Goal: Task Accomplishment & Management: Use online tool/utility

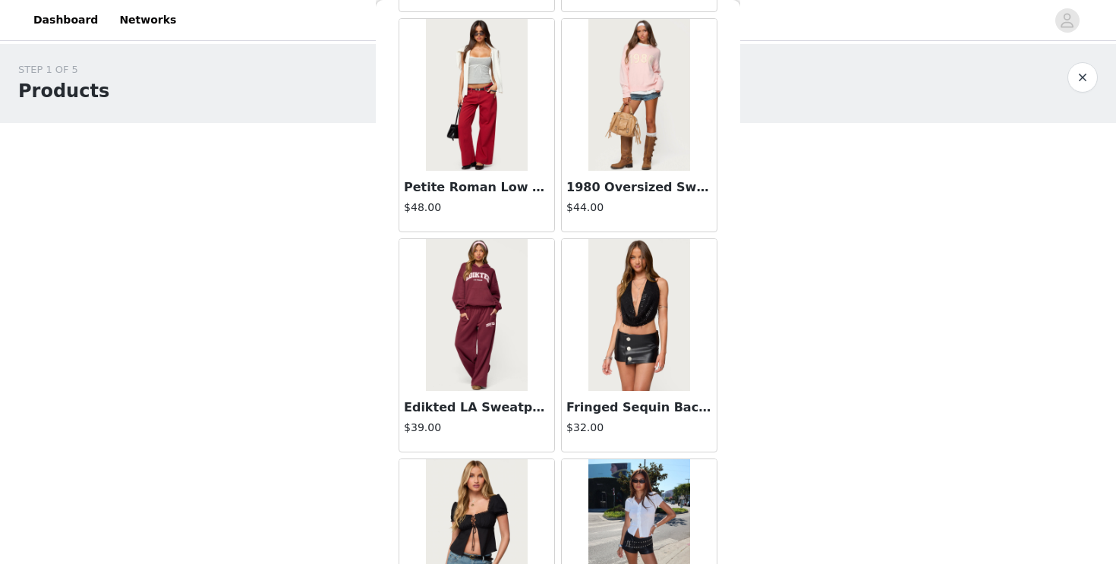
scroll to position [28182, 0]
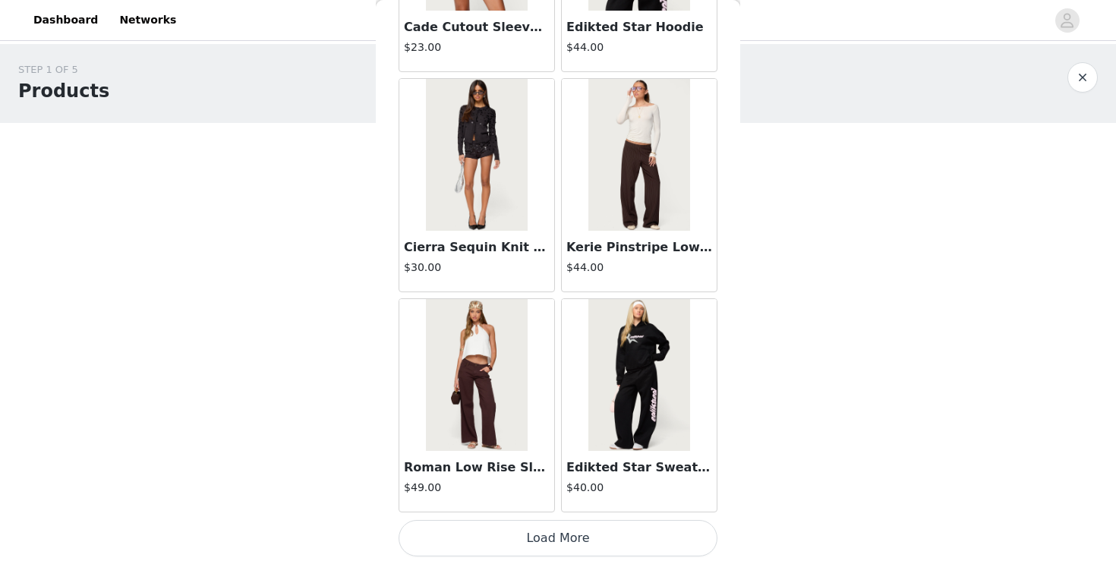
click at [512, 542] on button "Load More" at bounding box center [558, 538] width 319 height 36
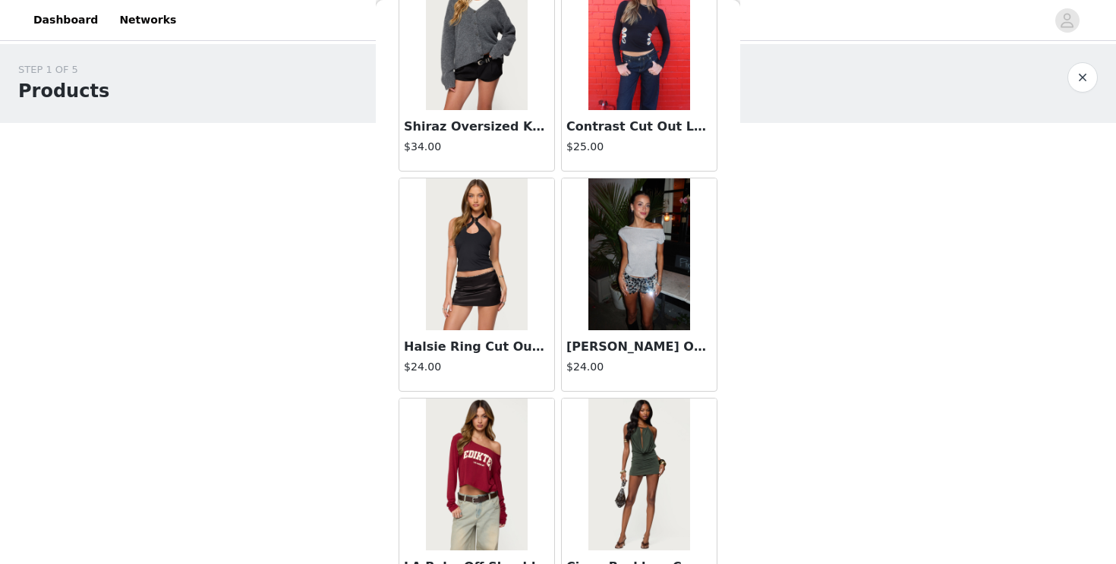
scroll to position [30384, 0]
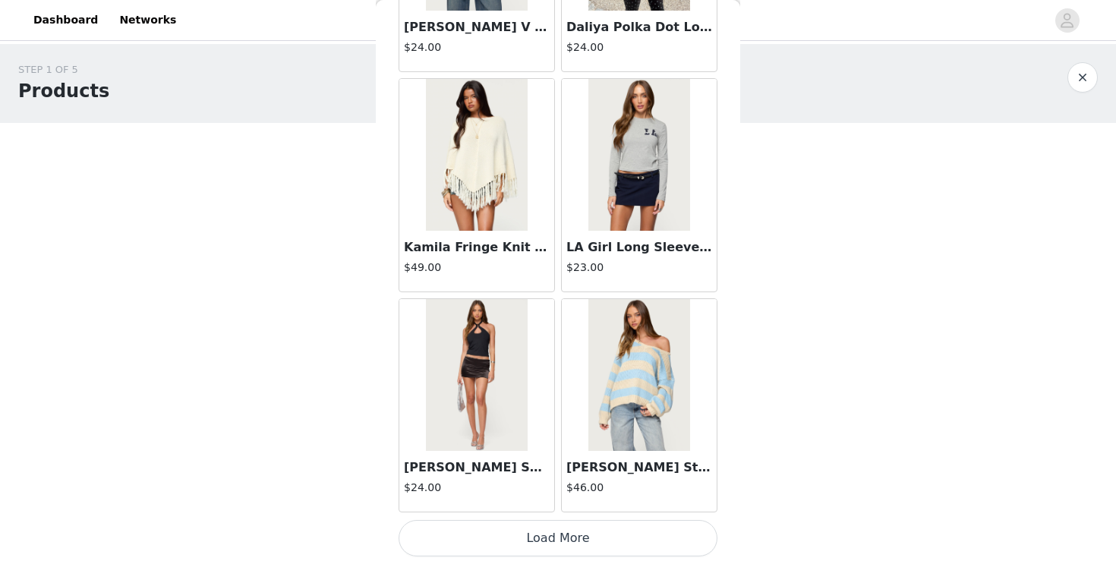
click at [558, 541] on button "Load More" at bounding box center [558, 538] width 319 height 36
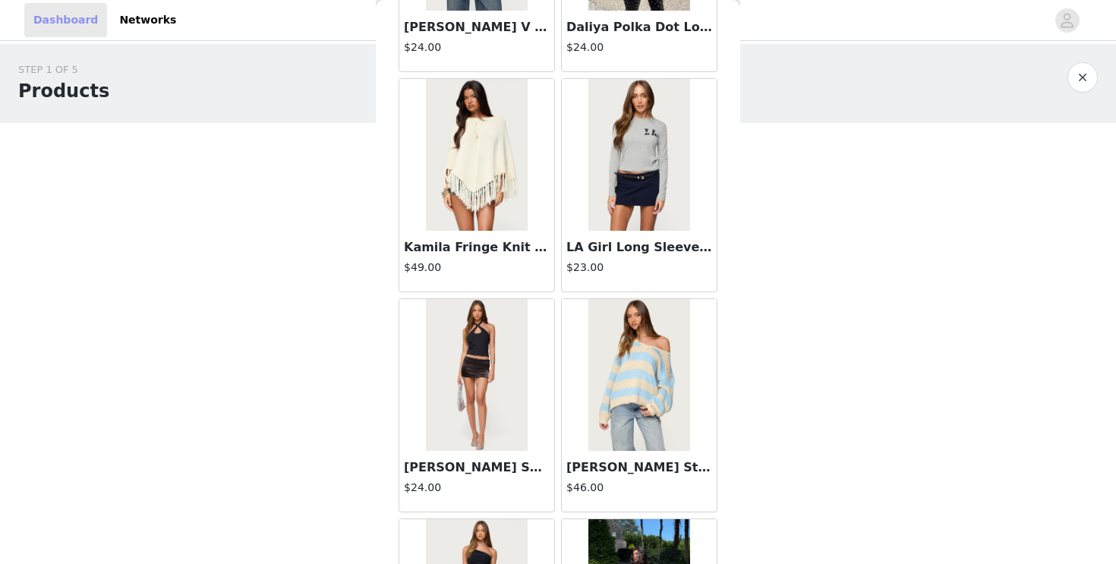
click at [81, 21] on link "Dashboard" at bounding box center [65, 20] width 83 height 34
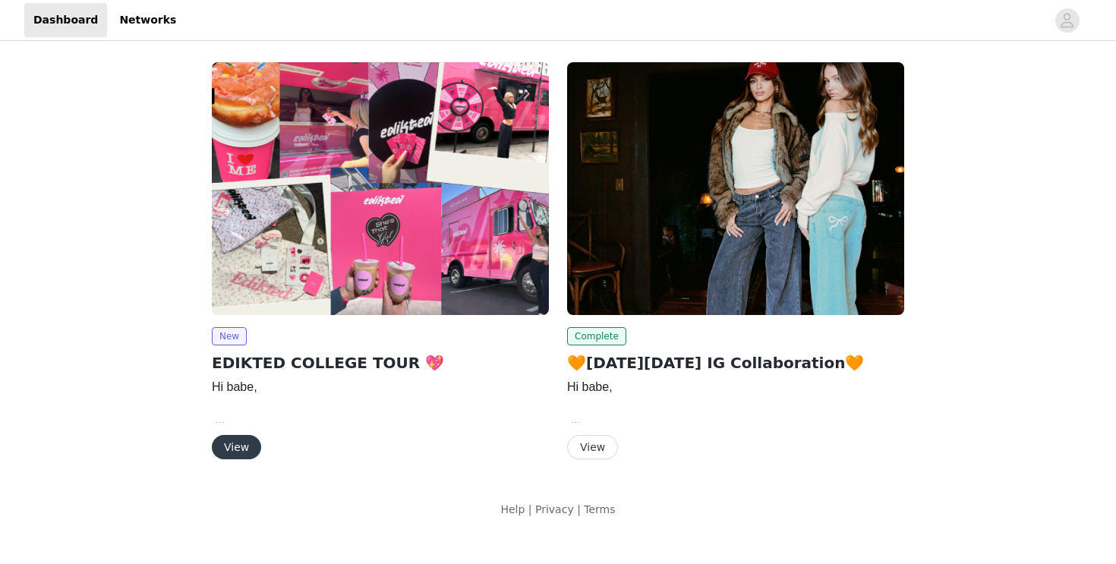
click at [241, 451] on button "View" at bounding box center [236, 447] width 49 height 24
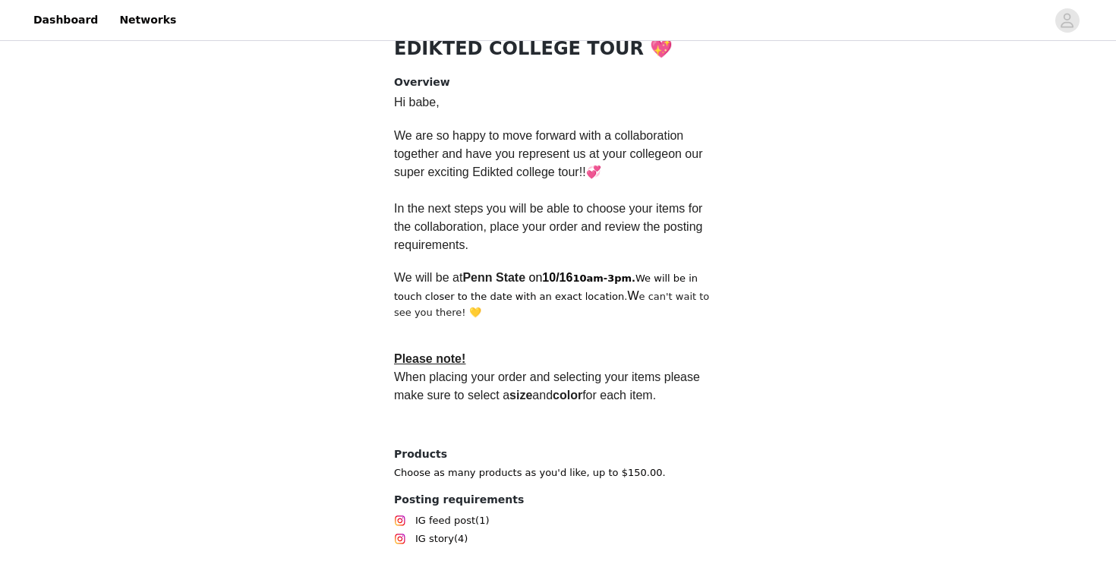
scroll to position [443, 0]
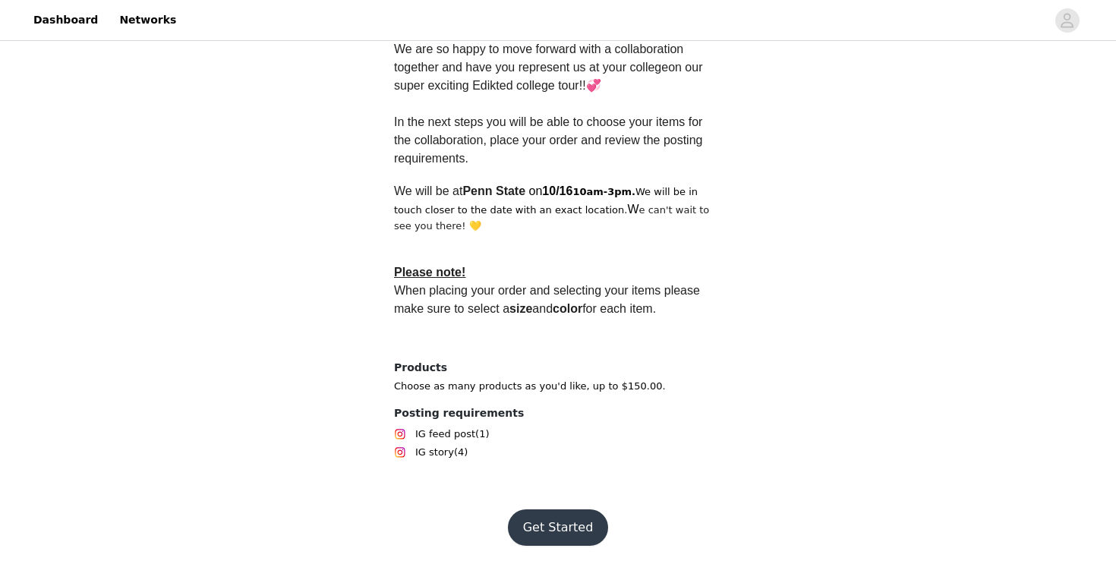
click at [545, 523] on button "Get Started" at bounding box center [558, 527] width 101 height 36
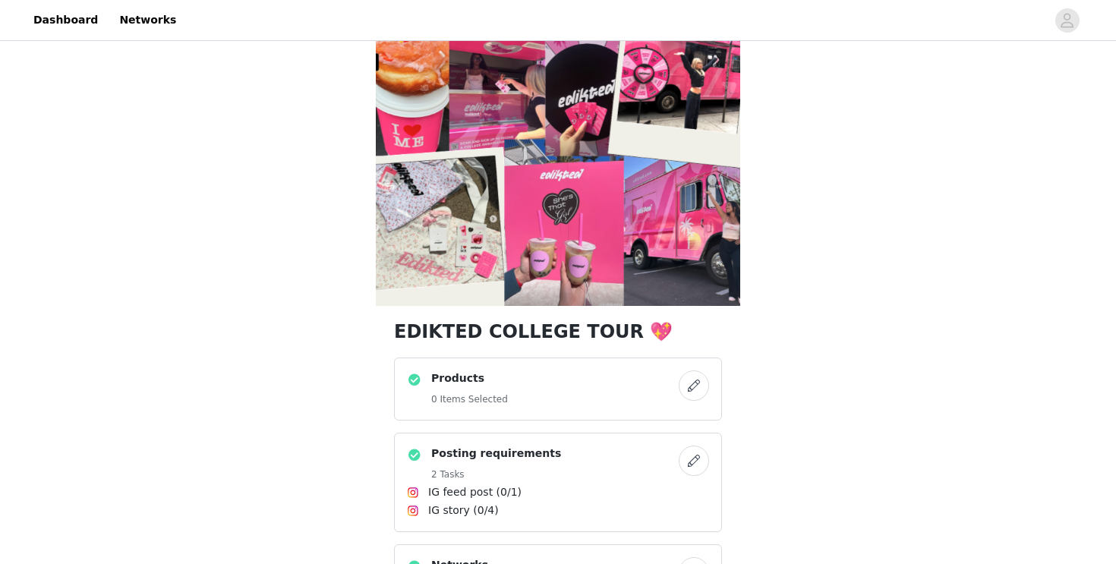
scroll to position [29, 0]
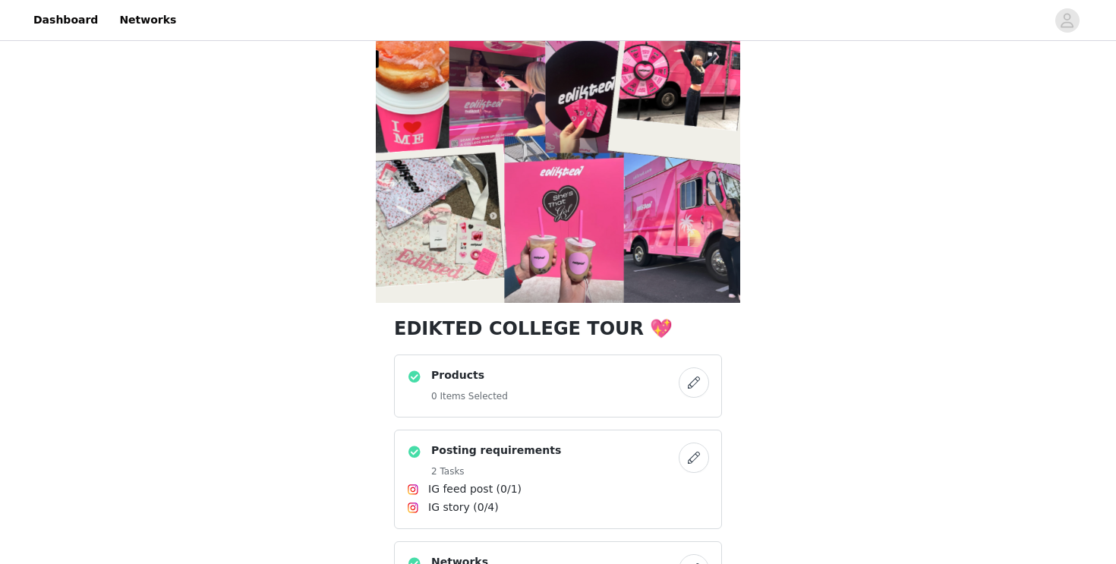
click at [696, 383] on button "button" at bounding box center [694, 382] width 30 height 30
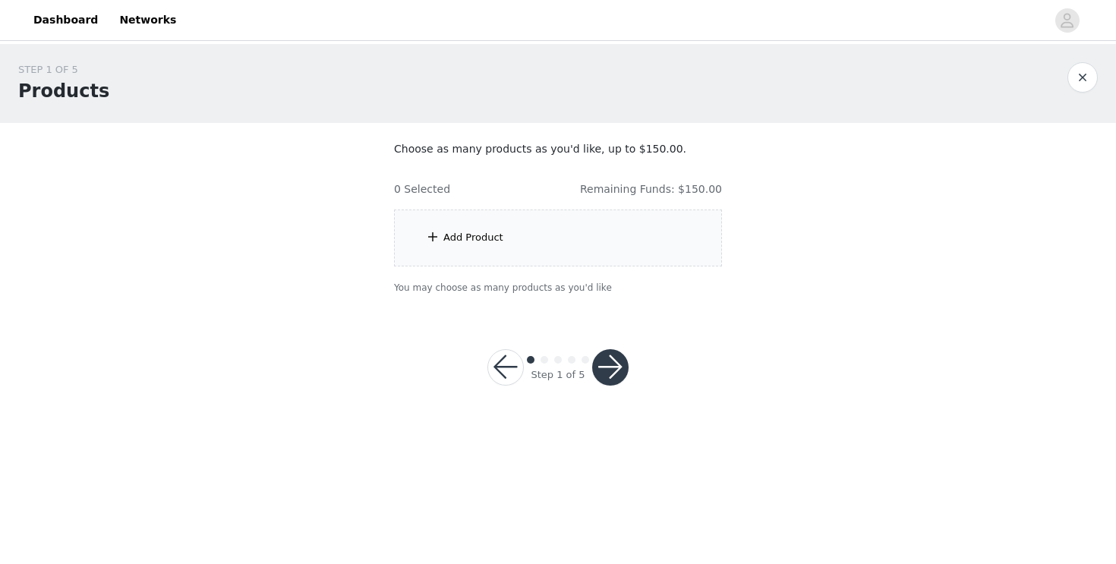
click at [521, 263] on div "Add Product" at bounding box center [558, 238] width 328 height 57
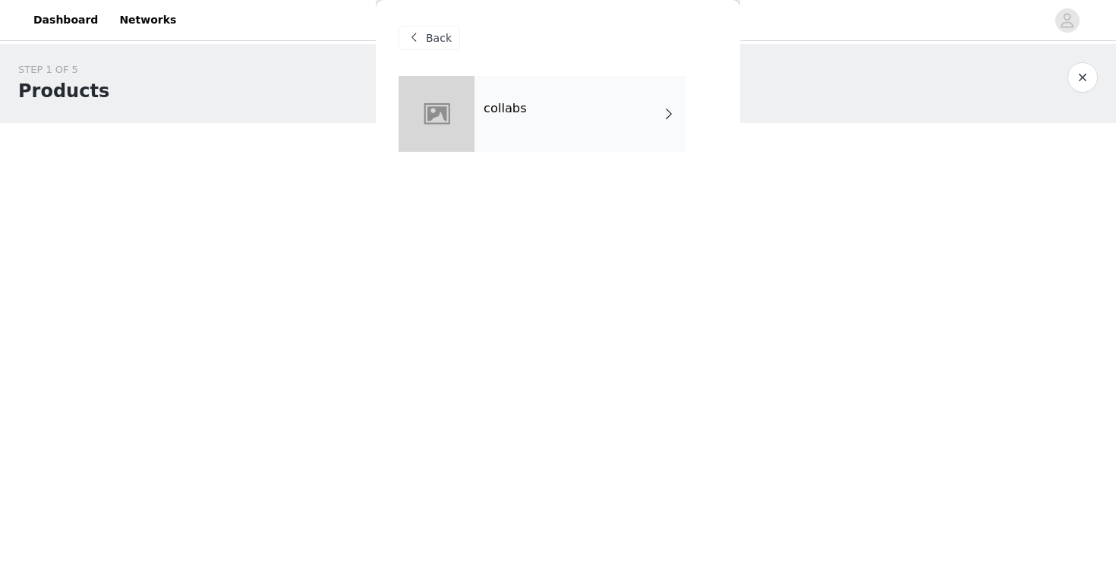
click at [477, 232] on div "Back collabs" at bounding box center [558, 282] width 364 height 564
click at [576, 127] on div "collabs" at bounding box center [580, 114] width 211 height 76
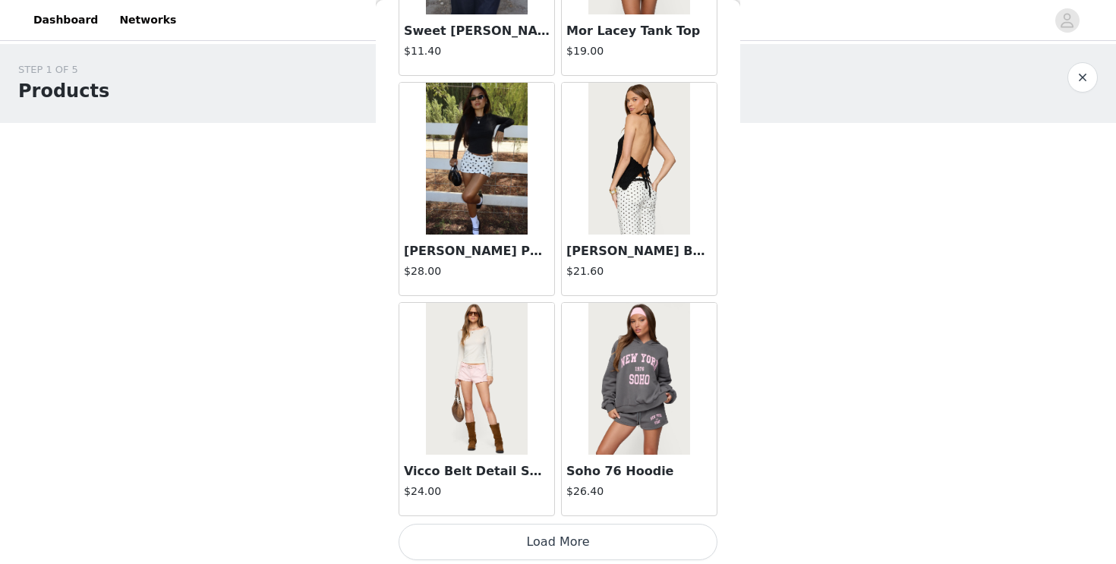
scroll to position [1759, 0]
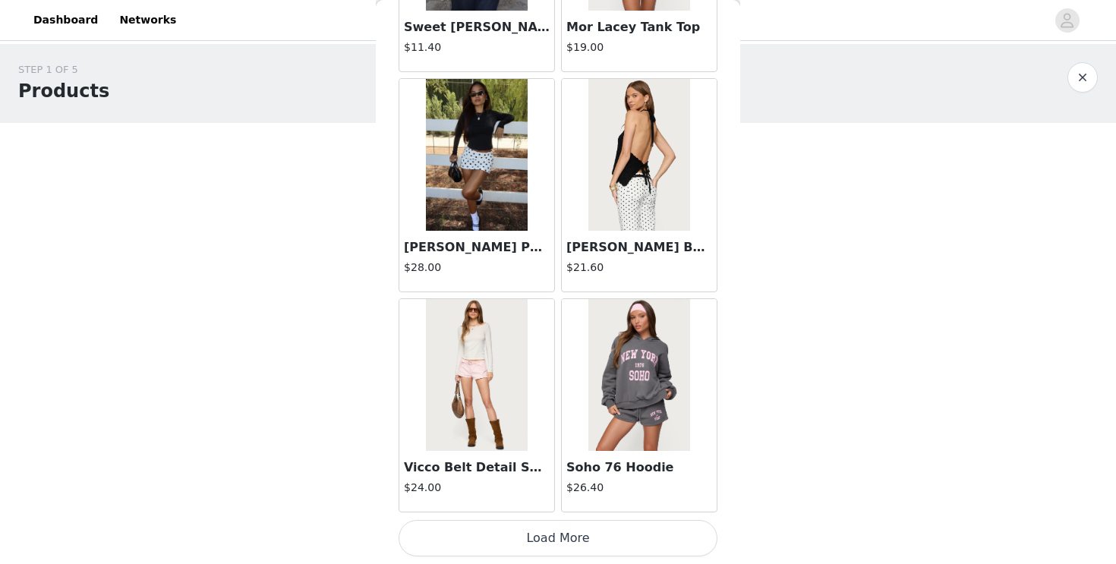
click at [475, 538] on button "Load More" at bounding box center [558, 538] width 319 height 36
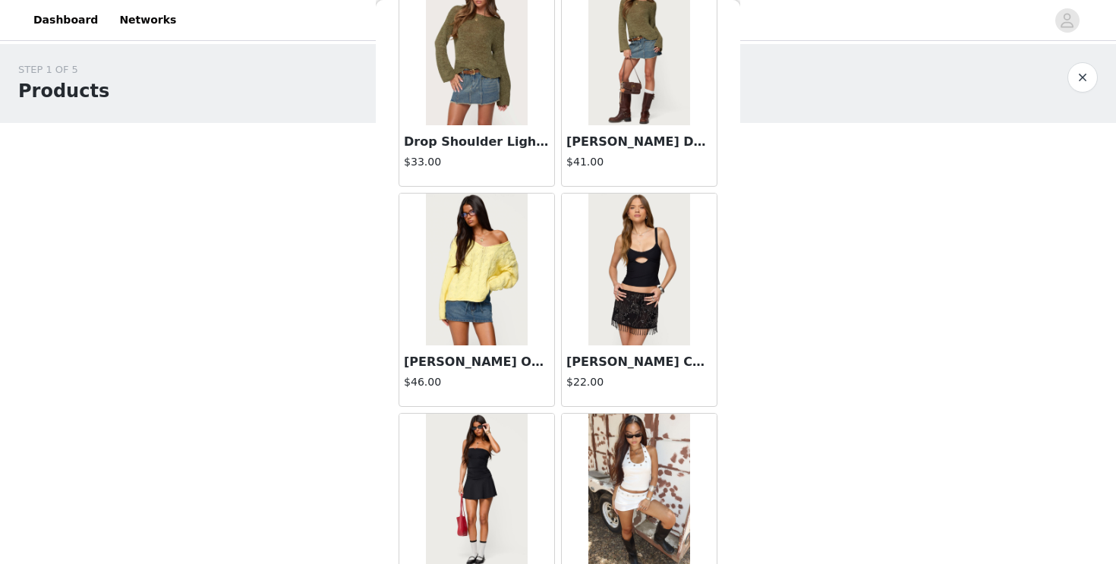
scroll to position [3961, 0]
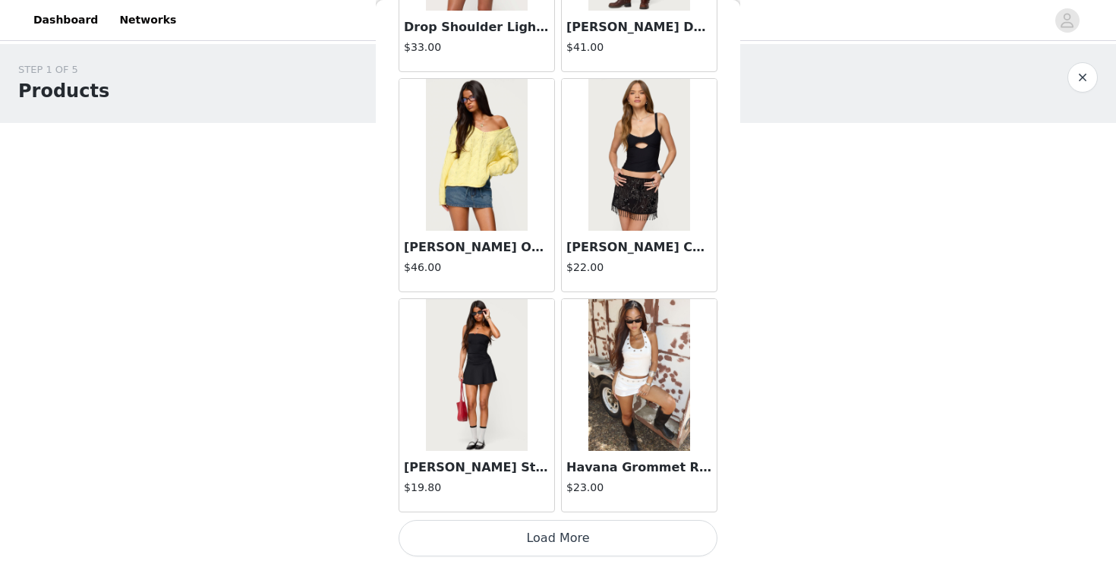
click at [531, 548] on button "Load More" at bounding box center [558, 538] width 319 height 36
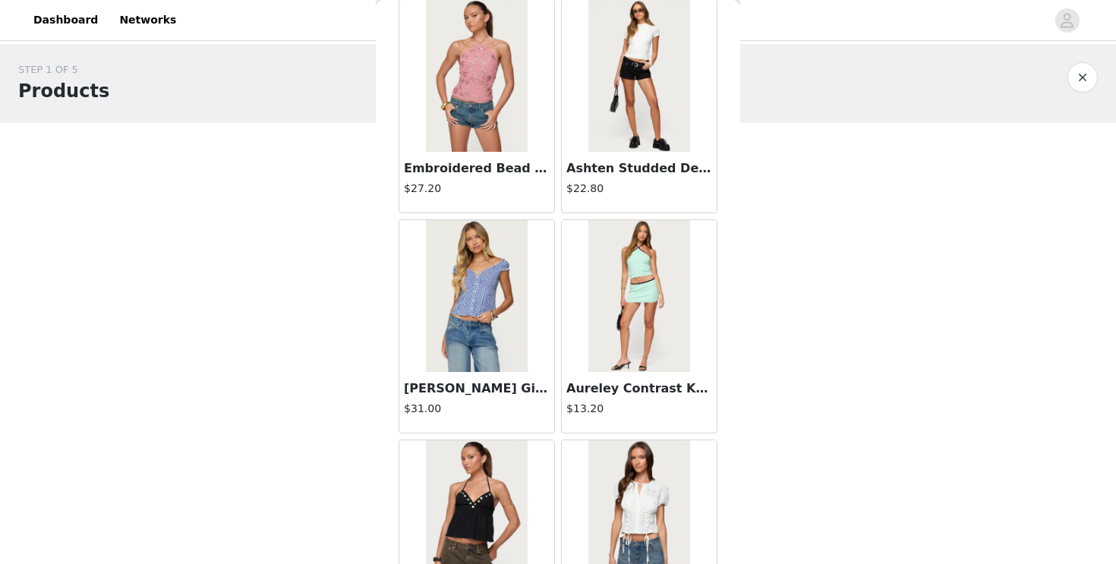
scroll to position [6163, 0]
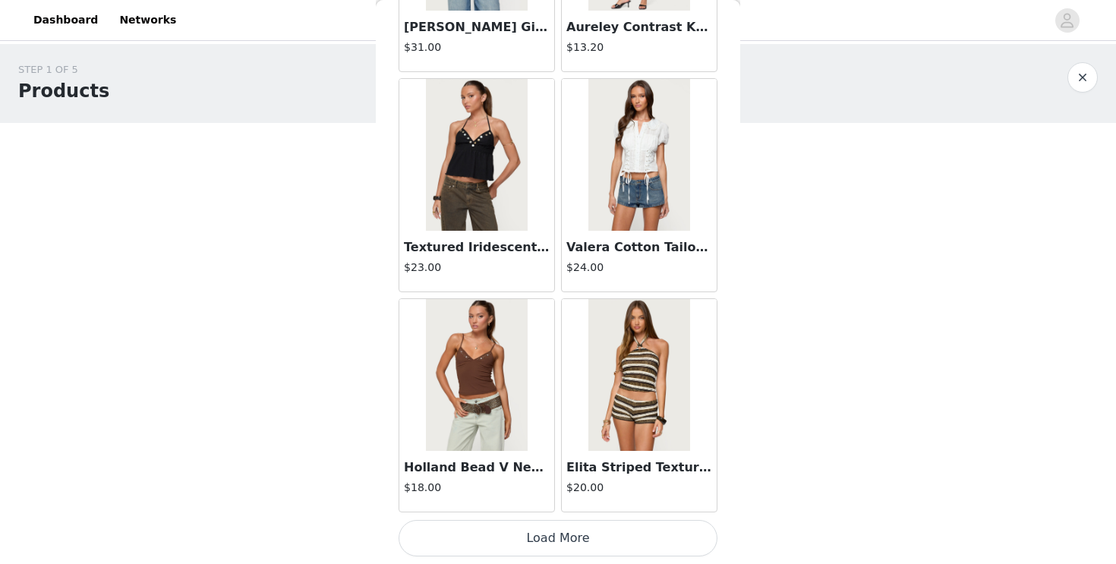
click at [550, 539] on button "Load More" at bounding box center [558, 538] width 319 height 36
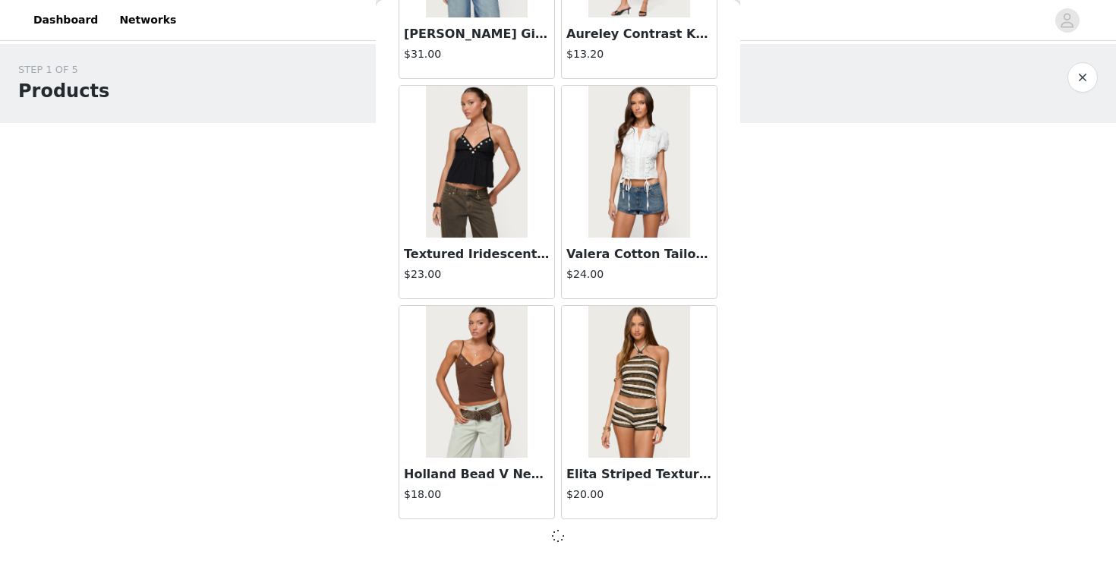
scroll to position [6156, 0]
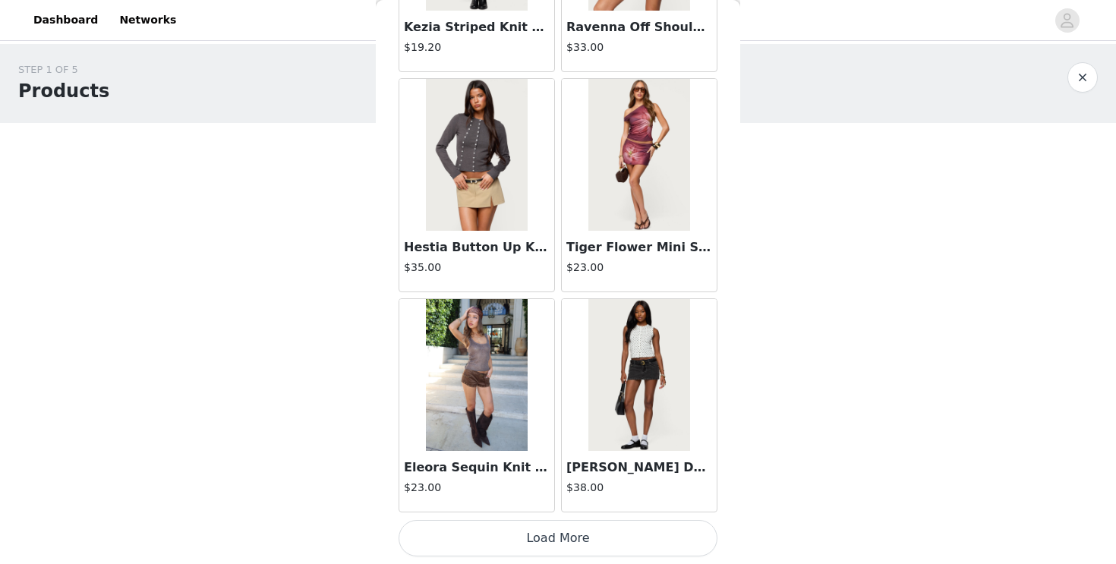
click at [552, 530] on button "Load More" at bounding box center [558, 538] width 319 height 36
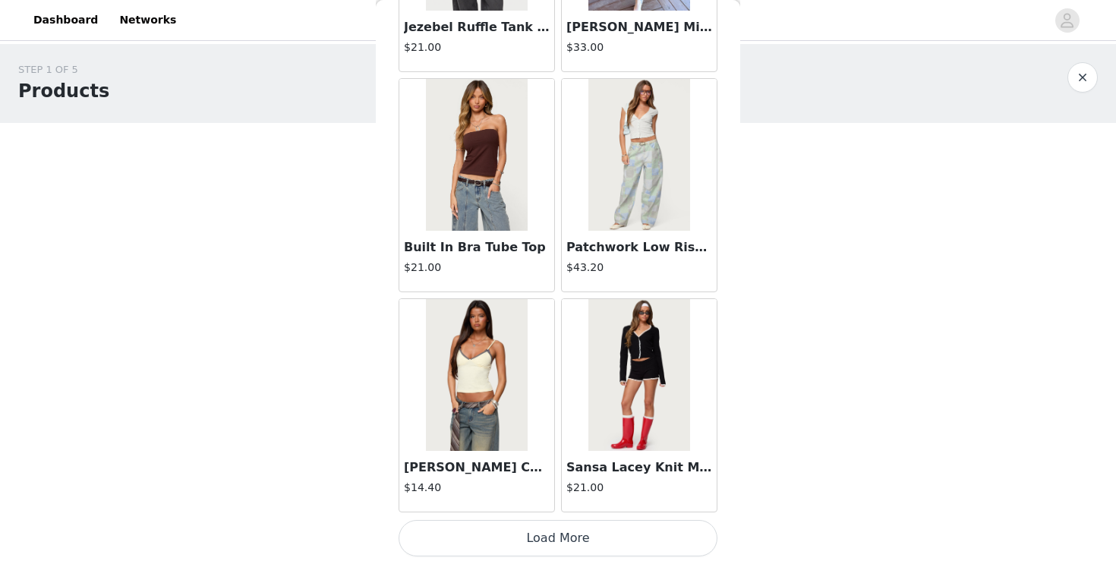
click at [554, 532] on button "Load More" at bounding box center [558, 538] width 319 height 36
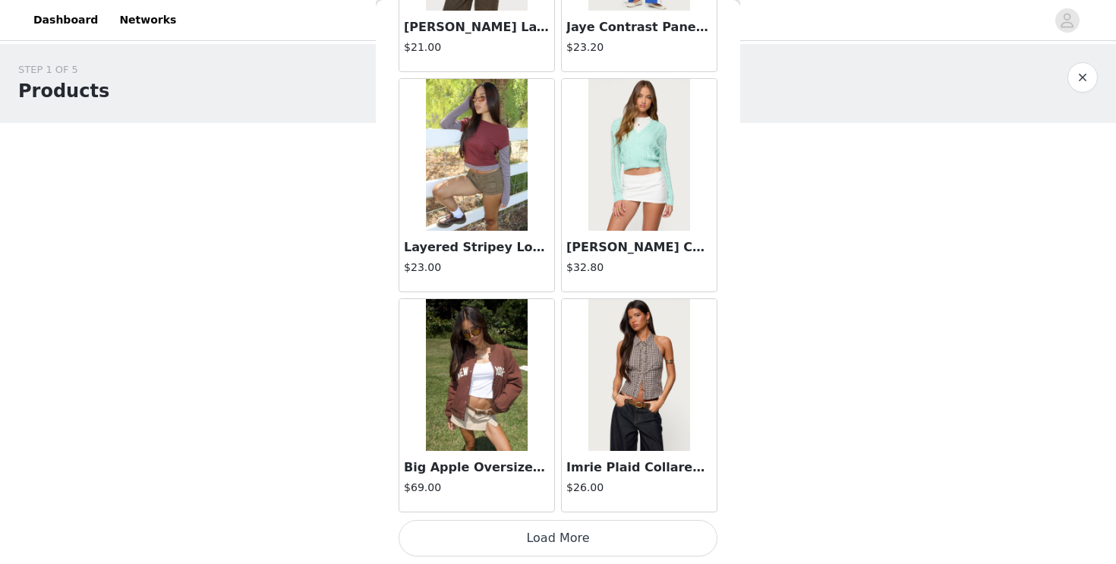
click at [558, 538] on button "Load More" at bounding box center [558, 538] width 319 height 36
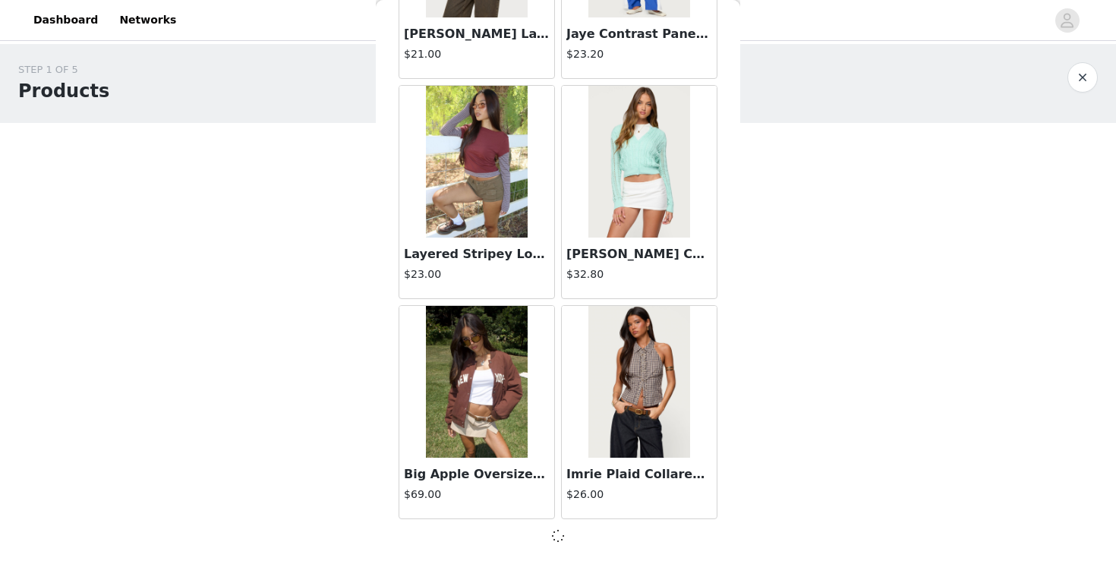
scroll to position [12762, 0]
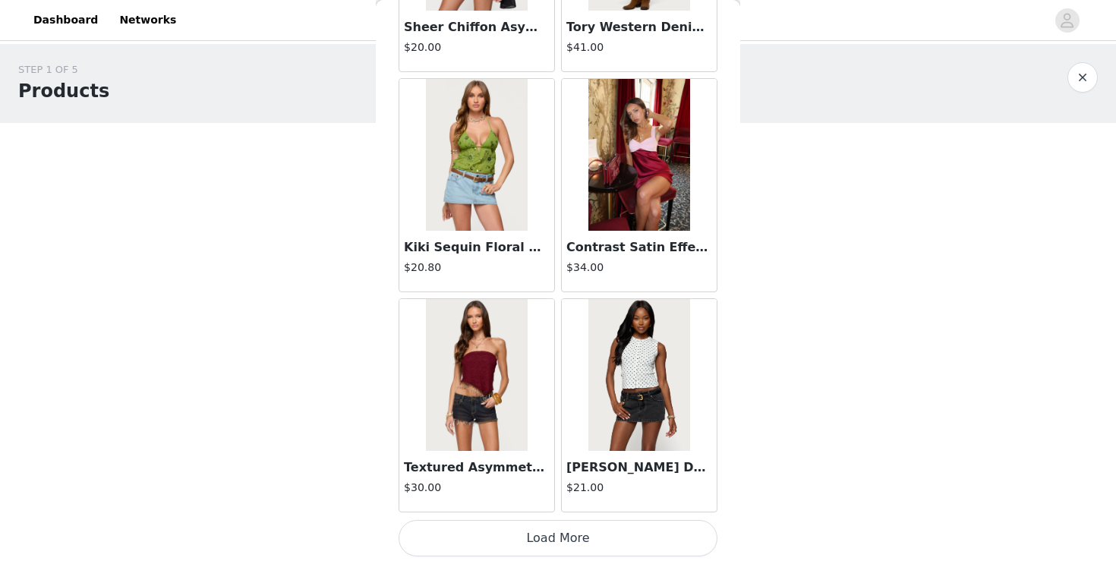
click at [552, 548] on button "Load More" at bounding box center [558, 538] width 319 height 36
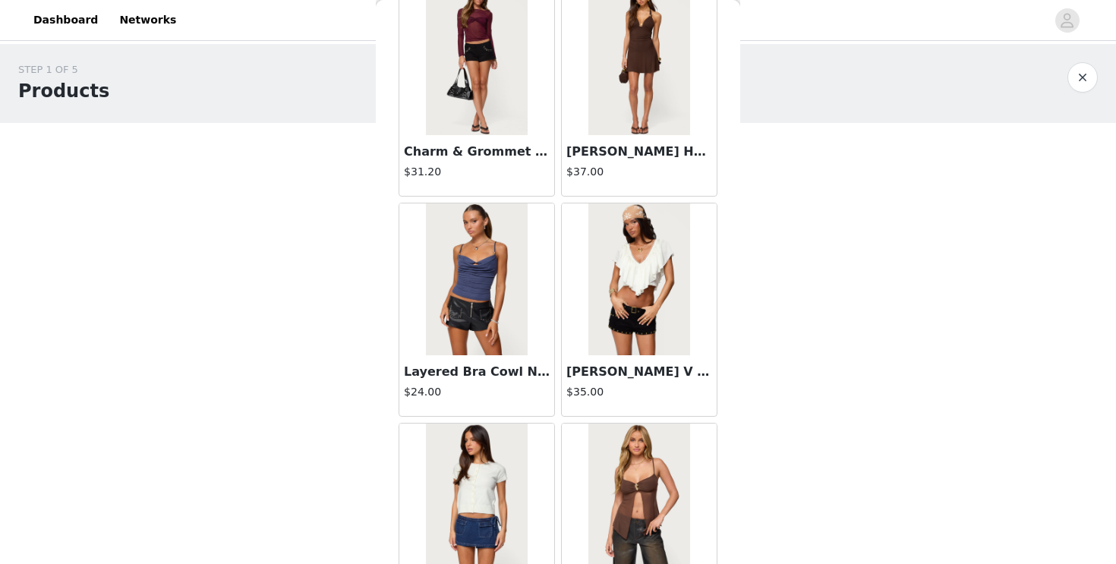
scroll to position [17173, 0]
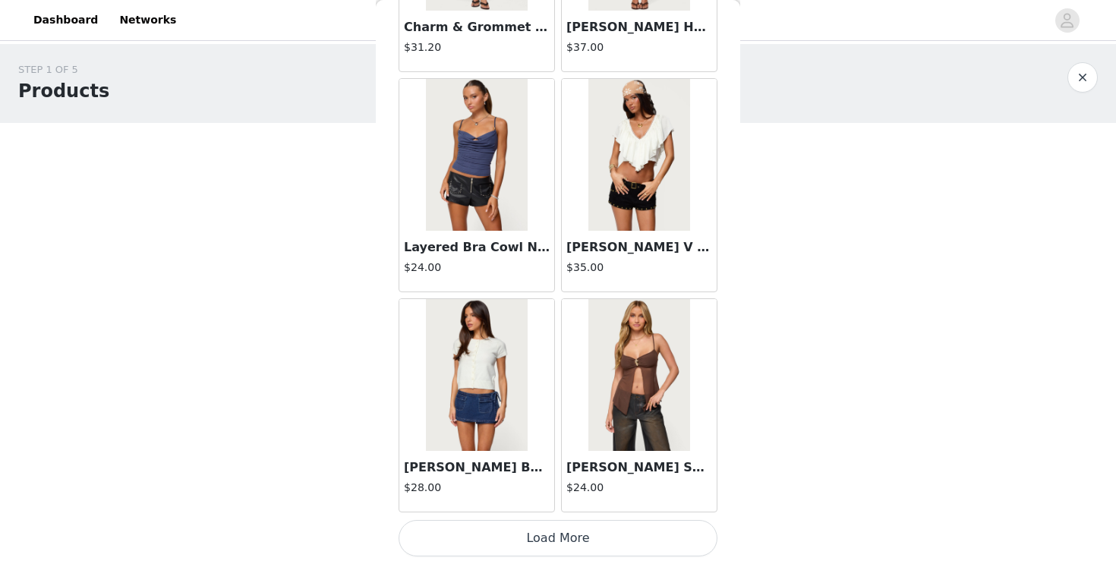
click at [558, 528] on button "Load More" at bounding box center [558, 538] width 319 height 36
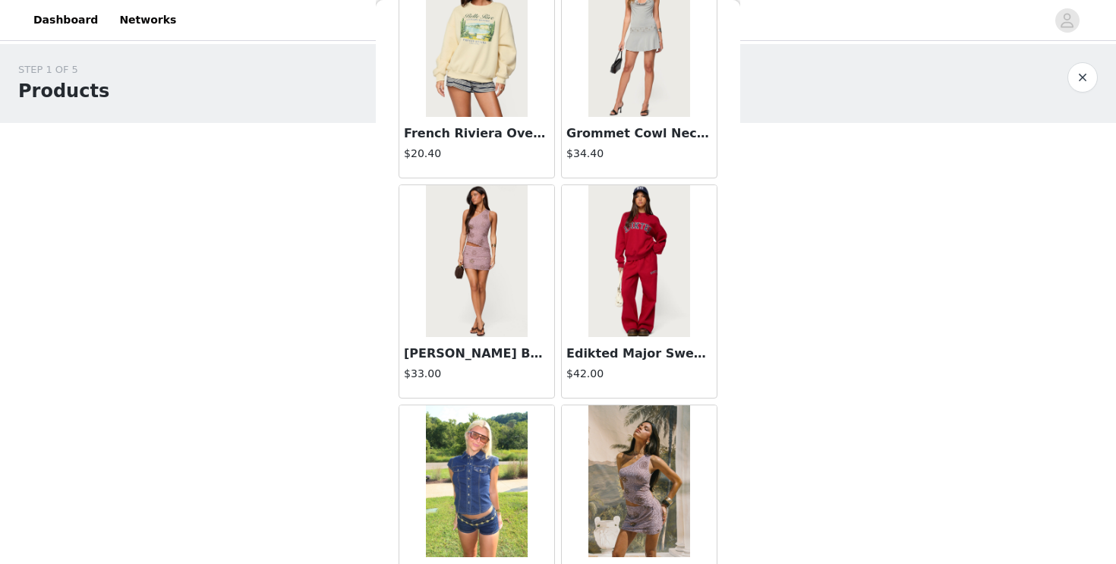
scroll to position [19375, 0]
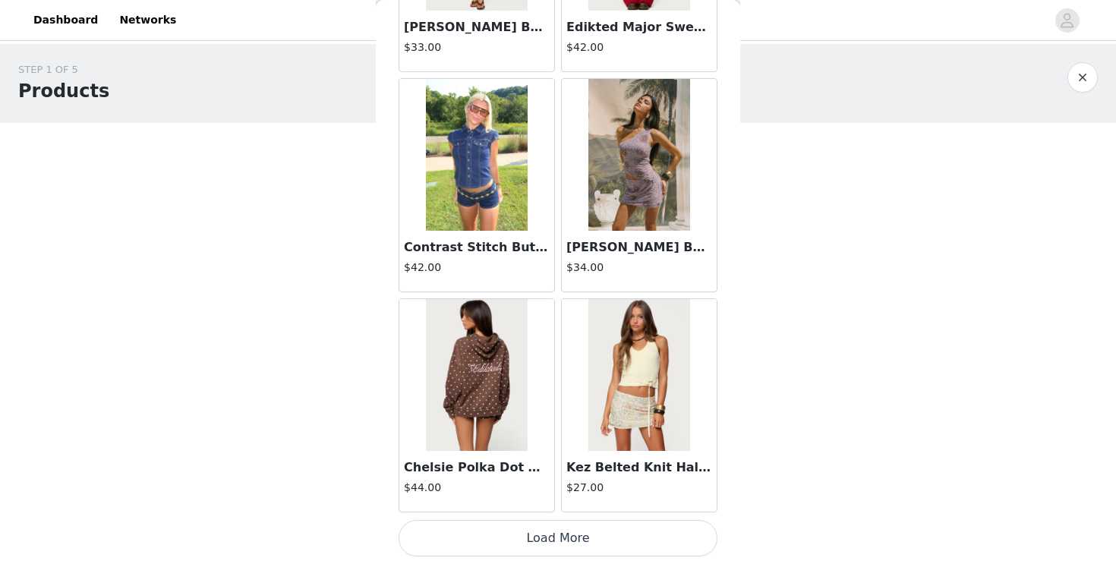
click at [547, 546] on button "Load More" at bounding box center [558, 538] width 319 height 36
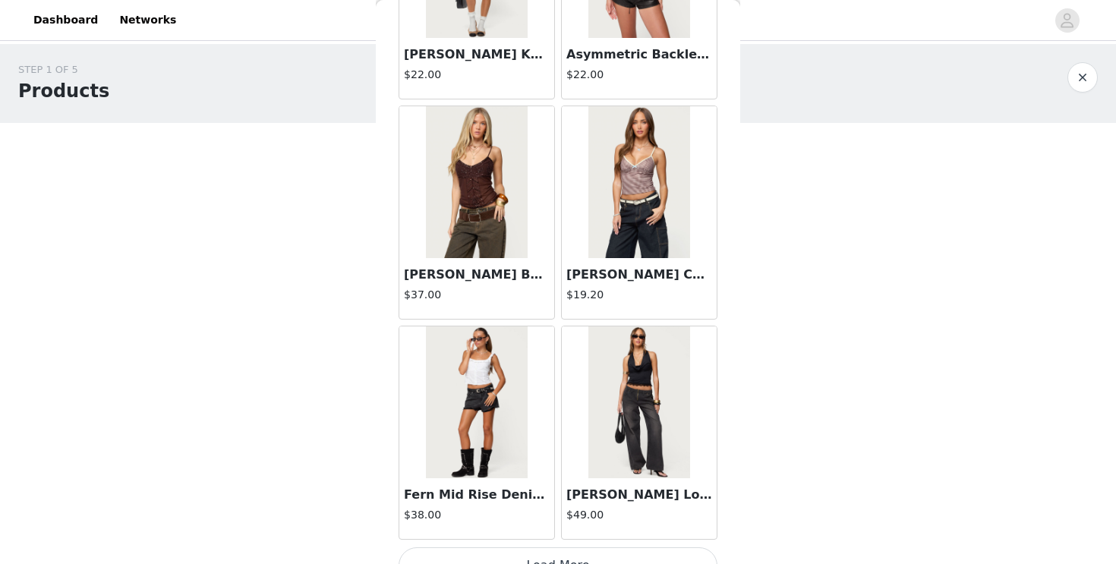
scroll to position [21577, 0]
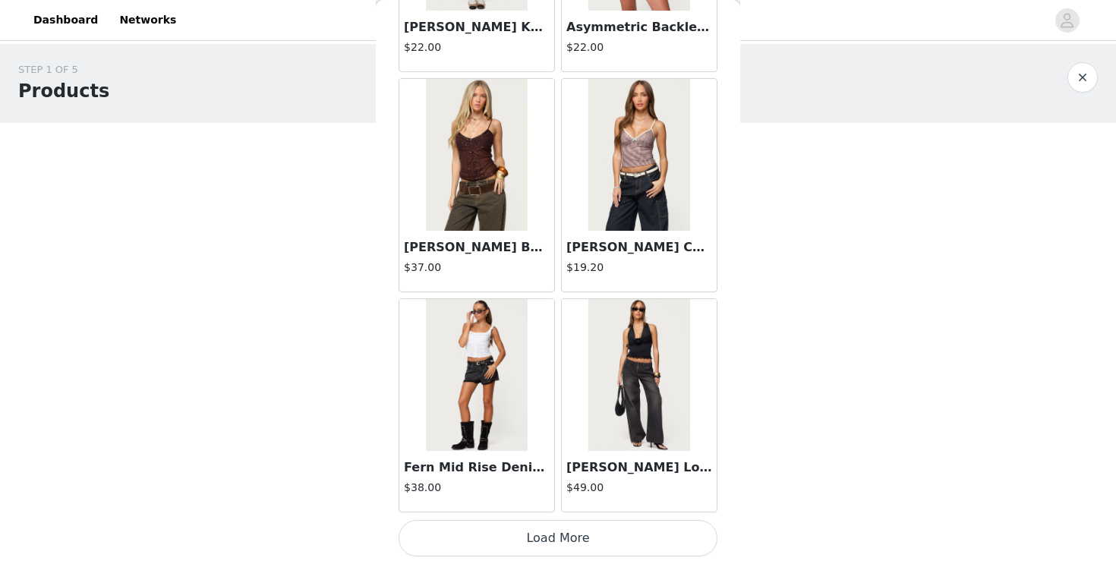
click at [555, 541] on button "Load More" at bounding box center [558, 538] width 319 height 36
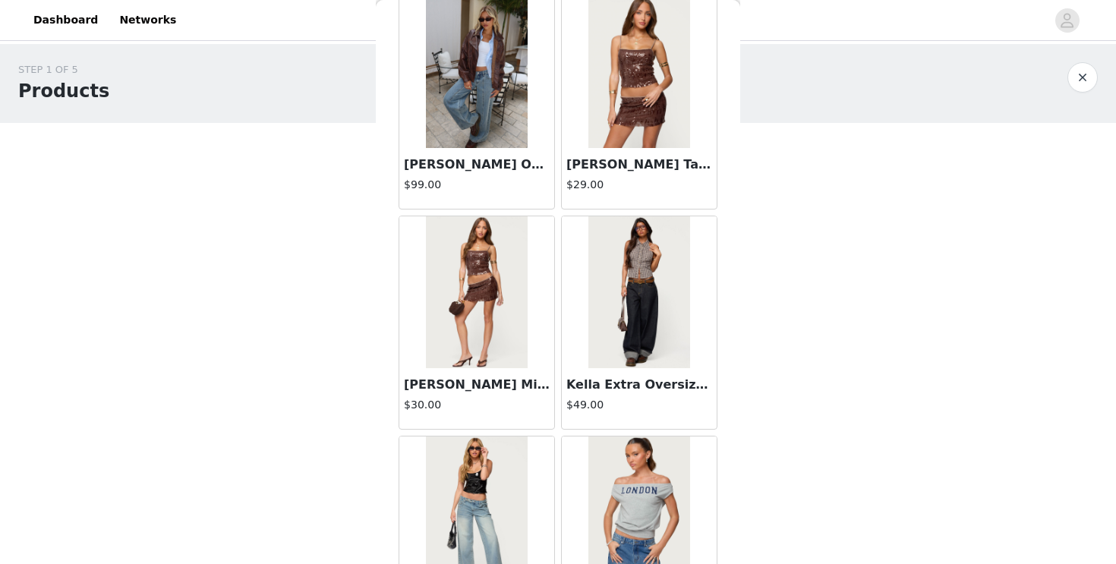
scroll to position [23779, 0]
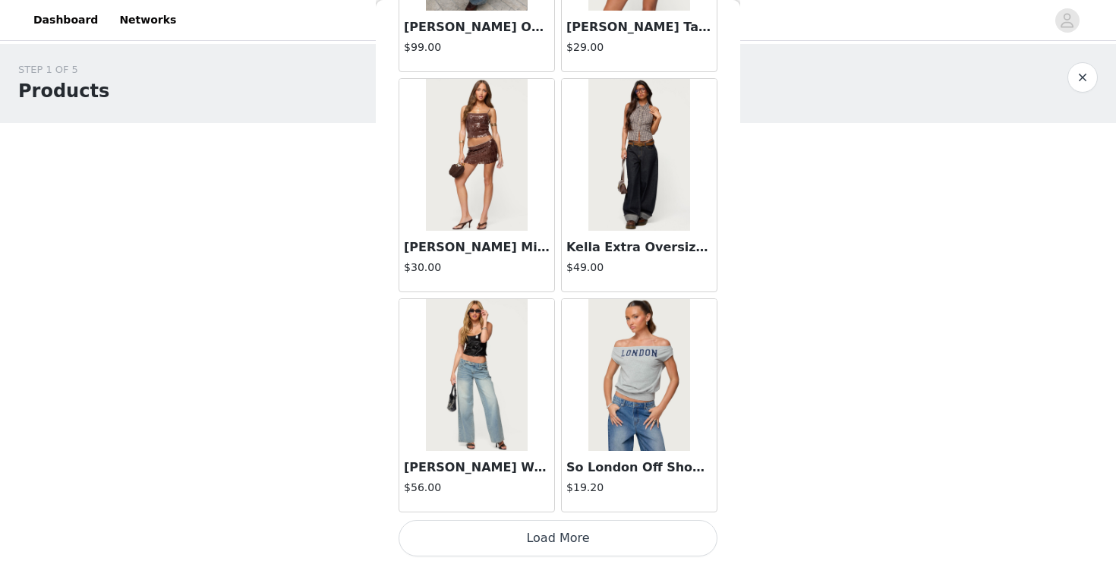
click at [566, 532] on button "Load More" at bounding box center [558, 538] width 319 height 36
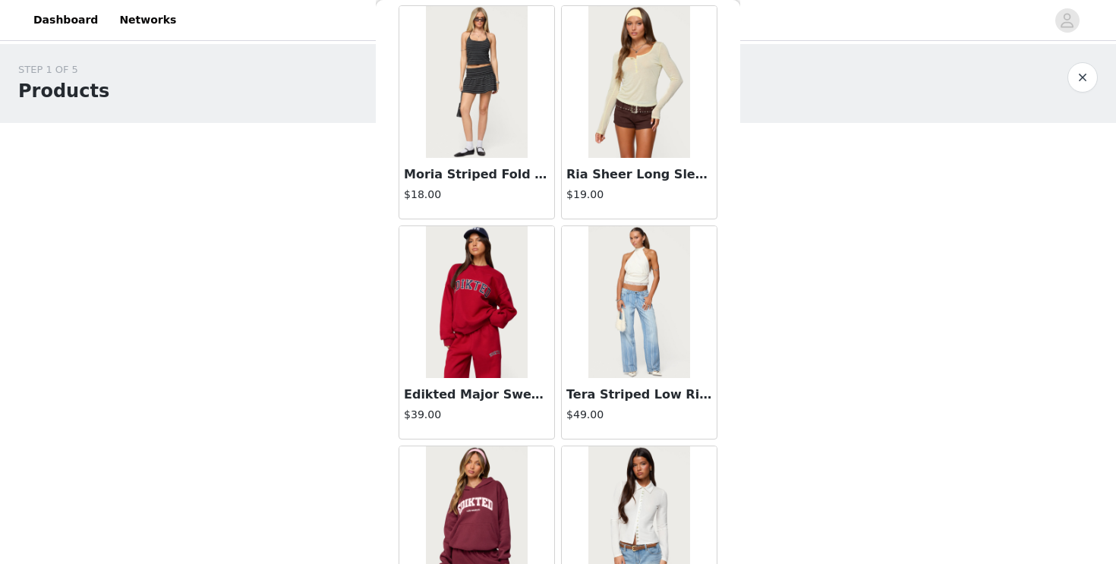
scroll to position [25981, 0]
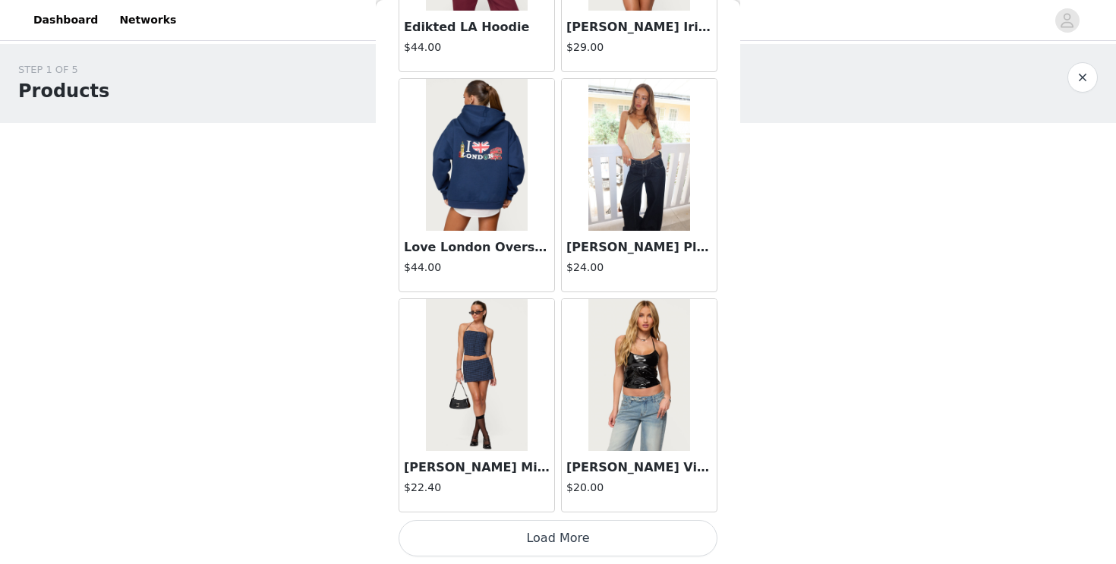
click at [572, 525] on button "Load More" at bounding box center [558, 538] width 319 height 36
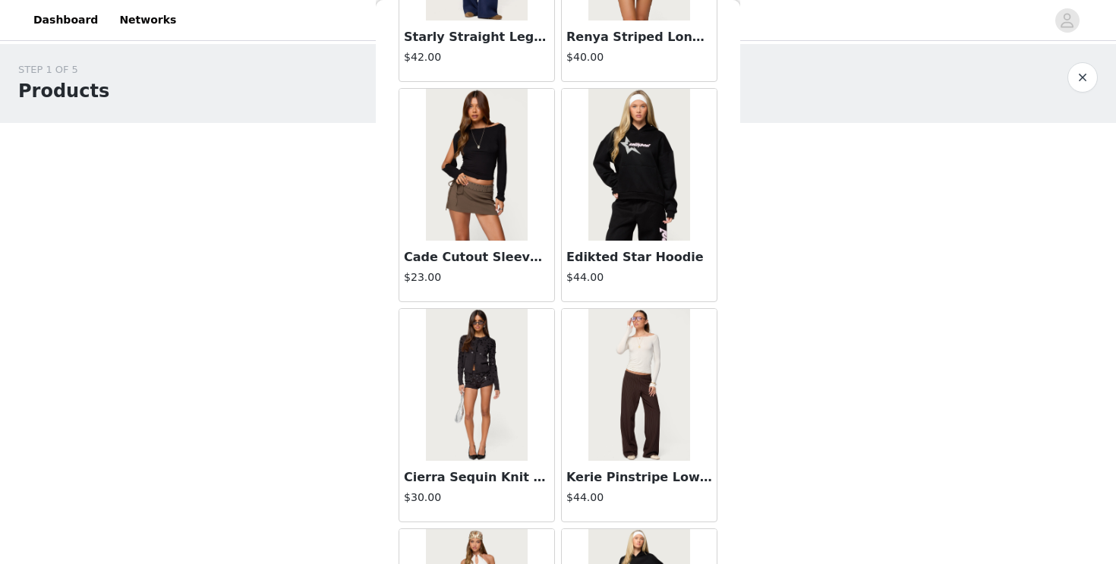
scroll to position [28182, 0]
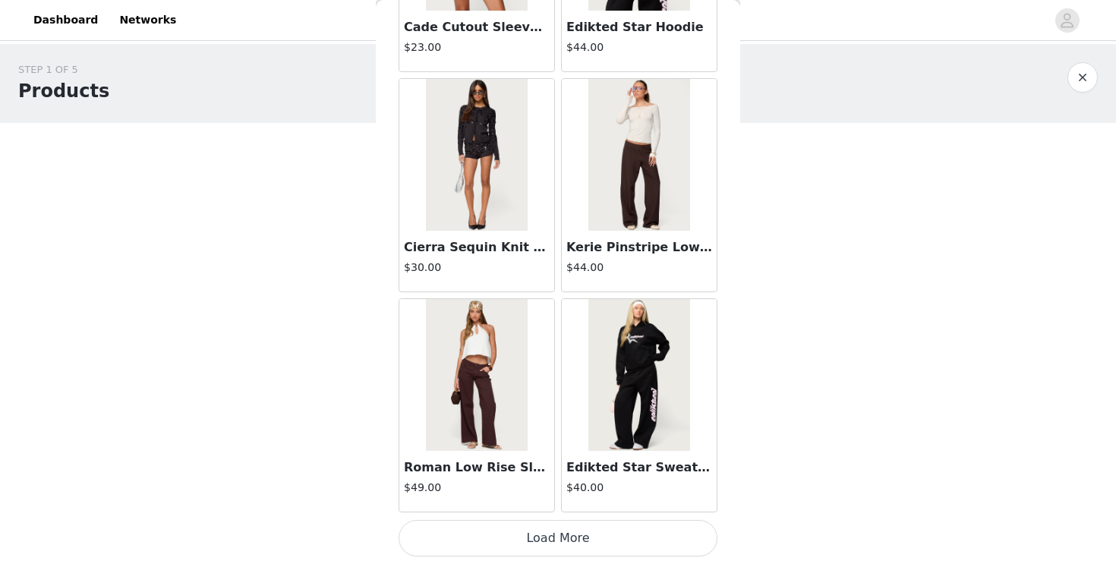
click at [566, 528] on button "Load More" at bounding box center [558, 538] width 319 height 36
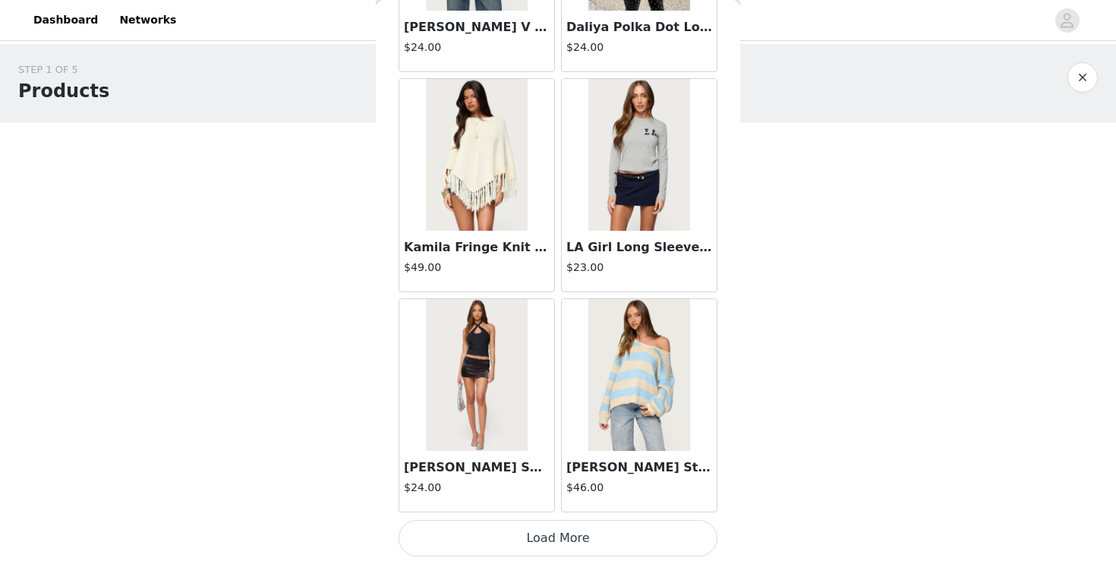
click at [560, 544] on button "Load More" at bounding box center [558, 538] width 319 height 36
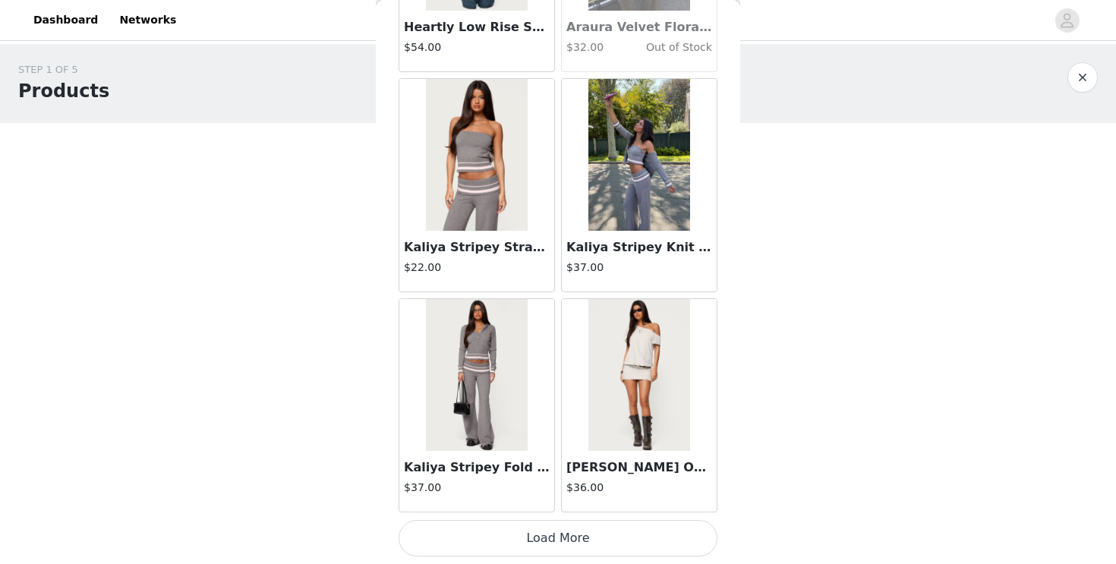
click at [582, 525] on button "Load More" at bounding box center [558, 538] width 319 height 36
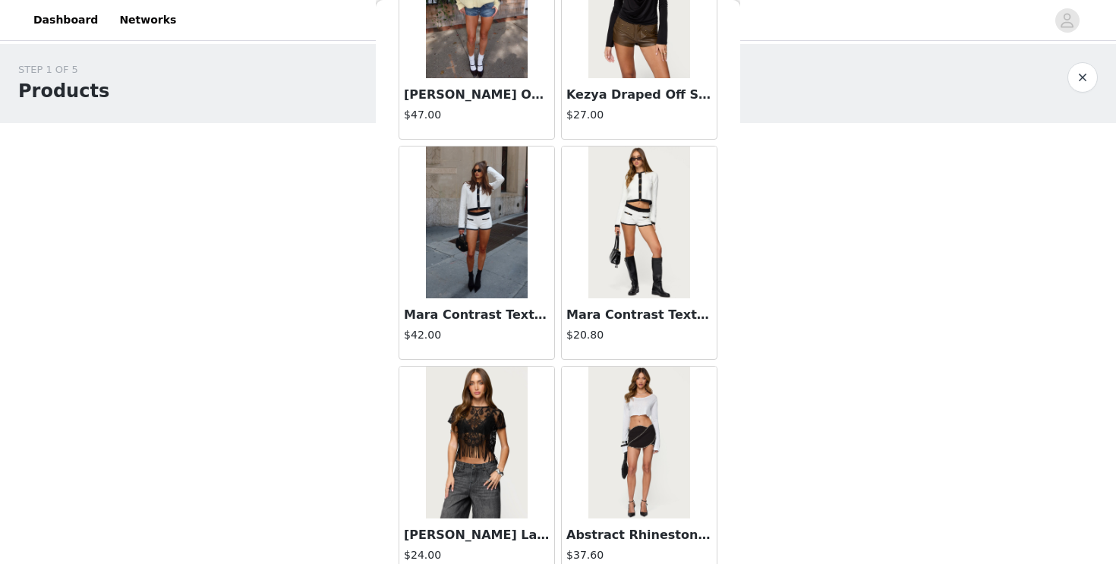
scroll to position [34788, 0]
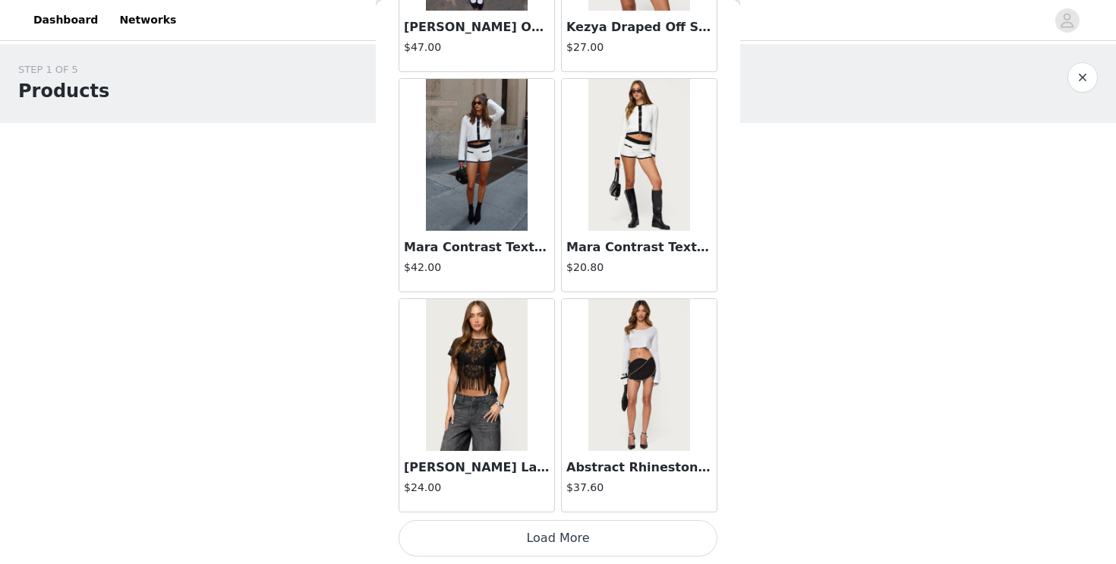
click at [589, 524] on button "Load More" at bounding box center [558, 538] width 319 height 36
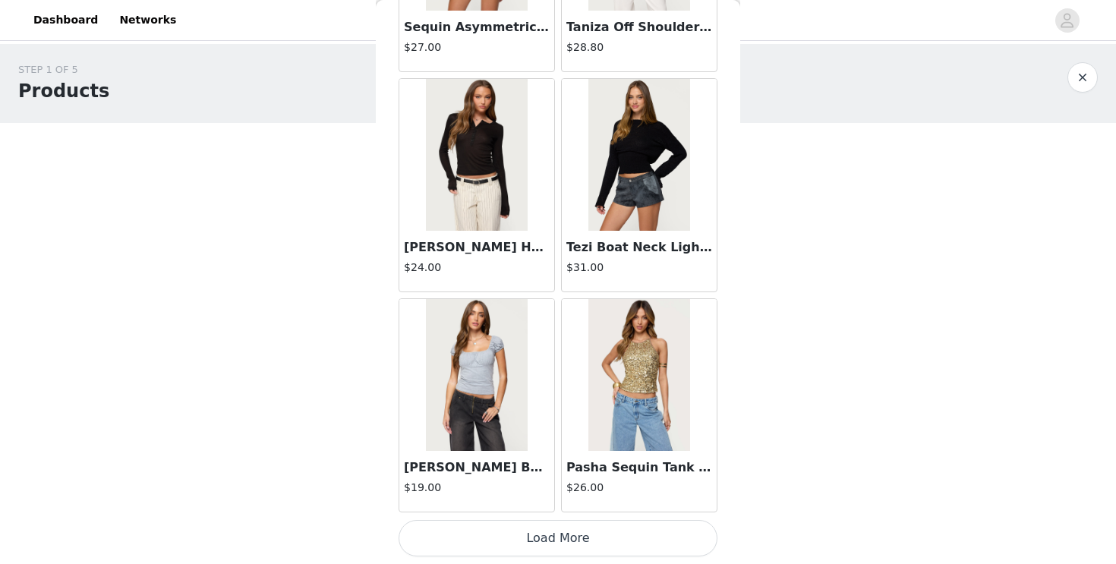
click at [569, 527] on button "Load More" at bounding box center [558, 538] width 319 height 36
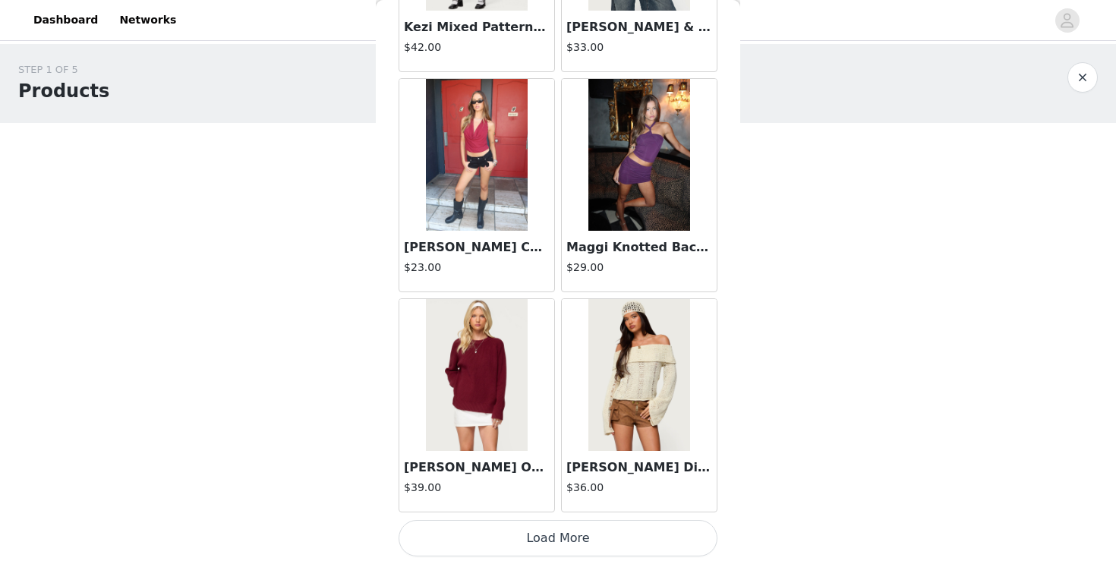
click at [568, 520] on button "Load More" at bounding box center [558, 538] width 319 height 36
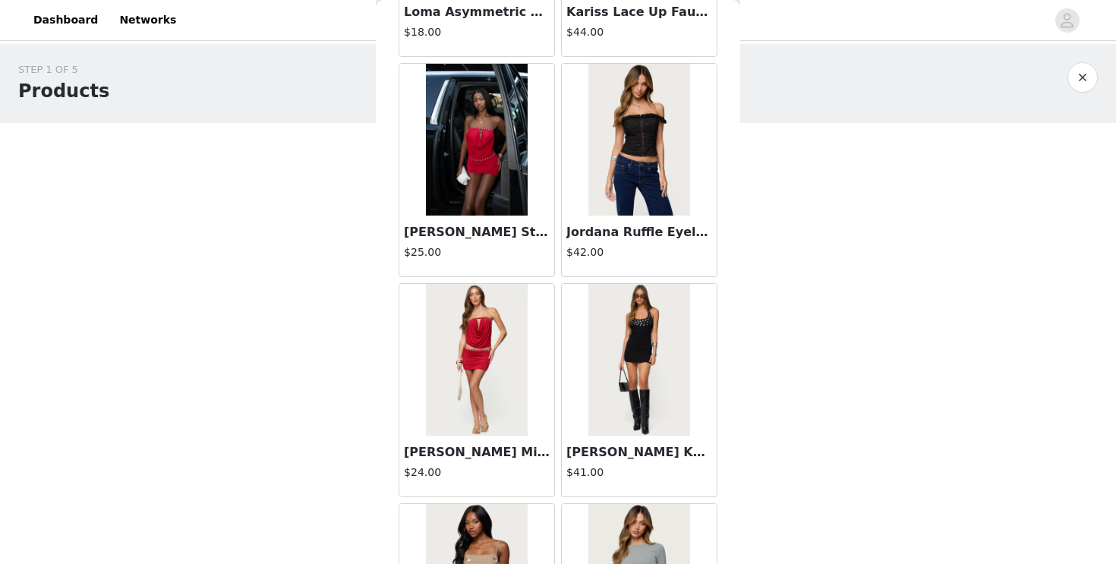
scroll to position [41394, 0]
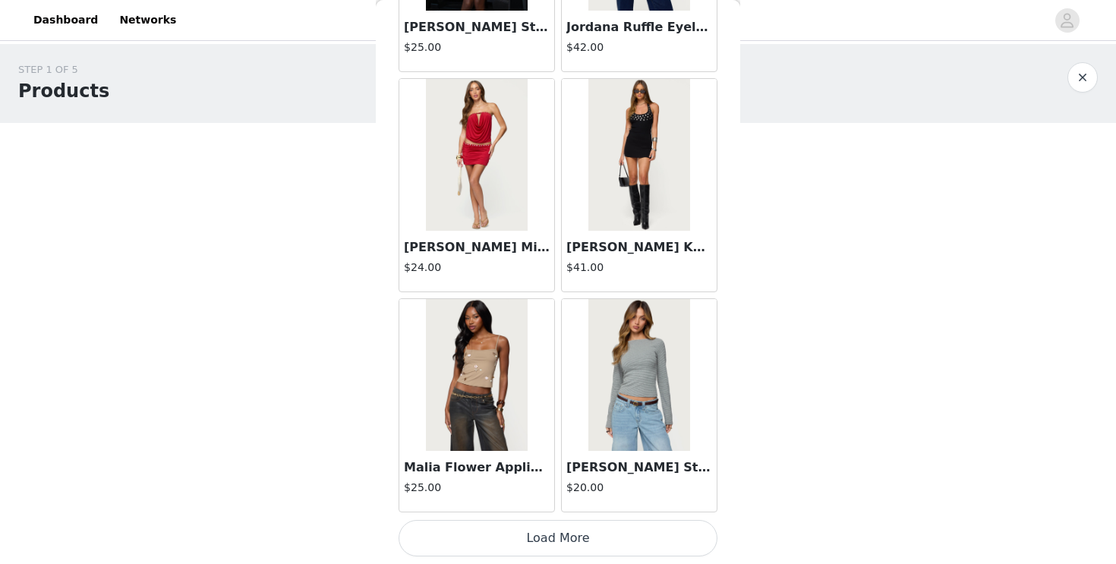
click at [563, 528] on button "Load More" at bounding box center [558, 538] width 319 height 36
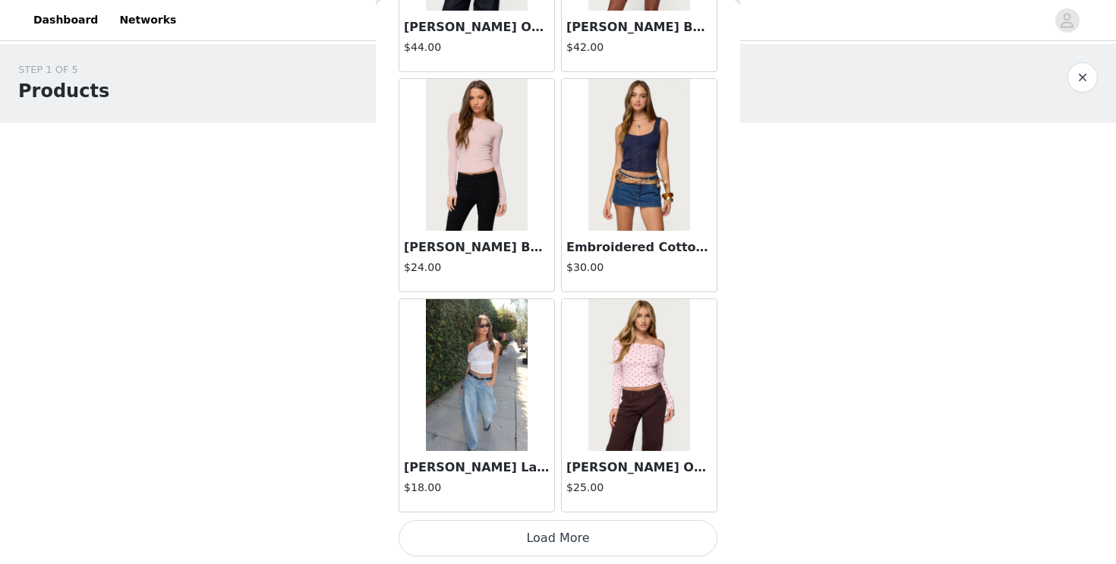
click at [563, 525] on button "Load More" at bounding box center [558, 538] width 319 height 36
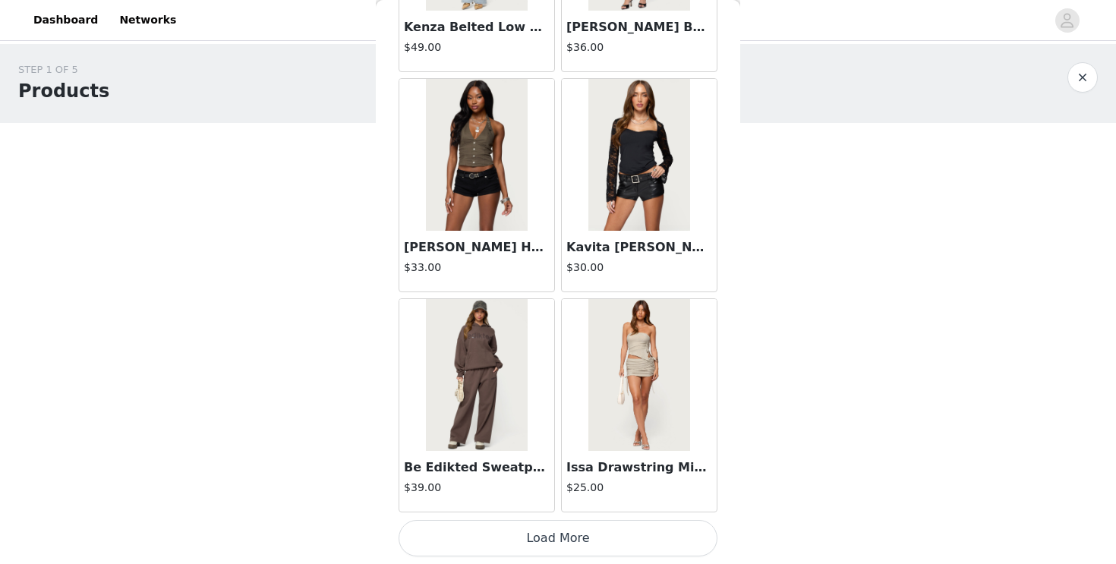
click at [566, 545] on button "Load More" at bounding box center [558, 538] width 319 height 36
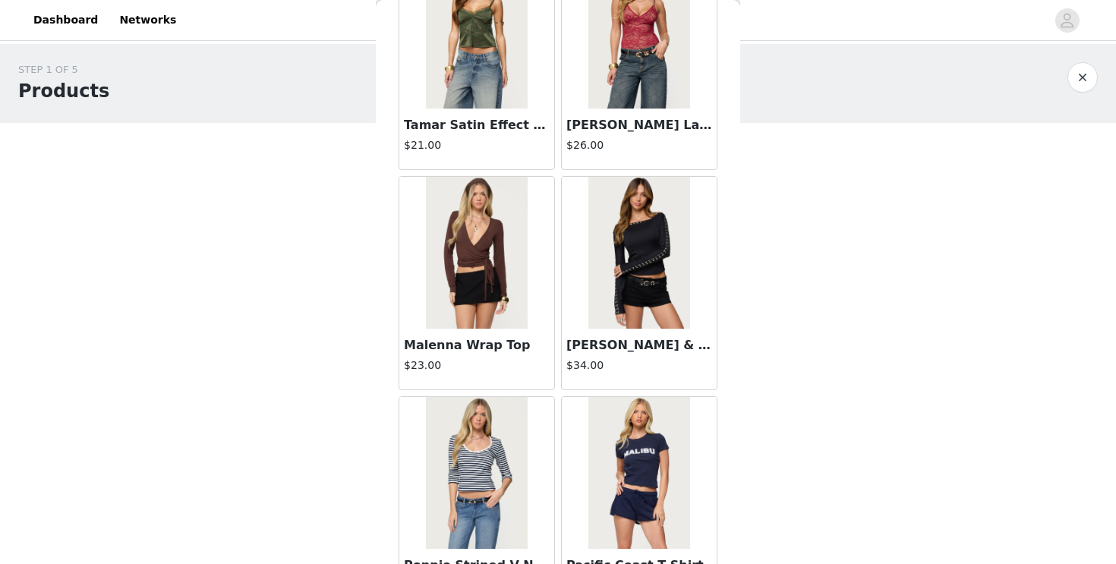
scroll to position [48000, 0]
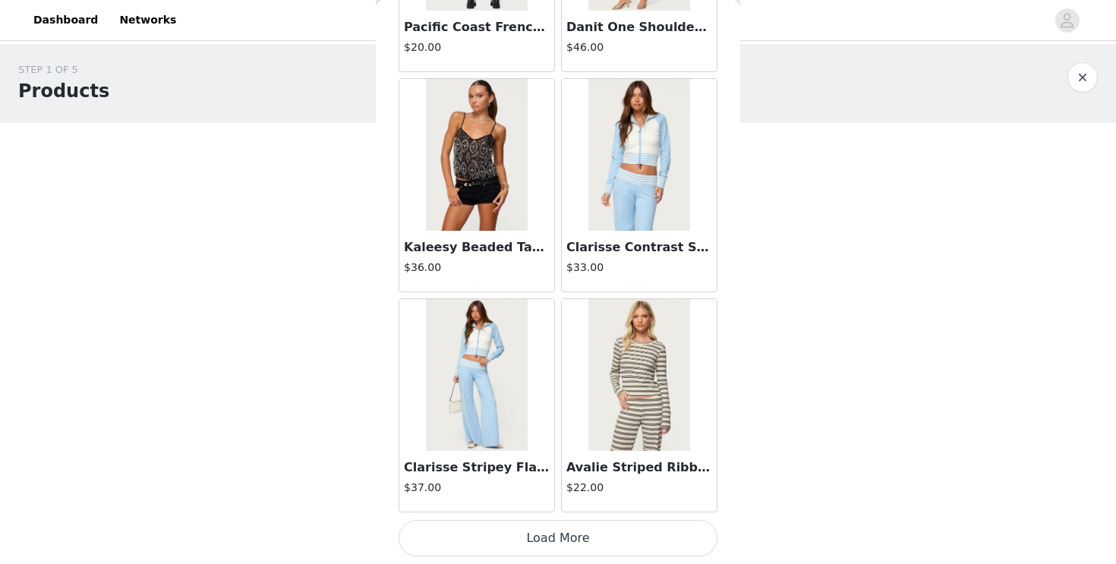
click at [563, 535] on button "Load More" at bounding box center [558, 538] width 319 height 36
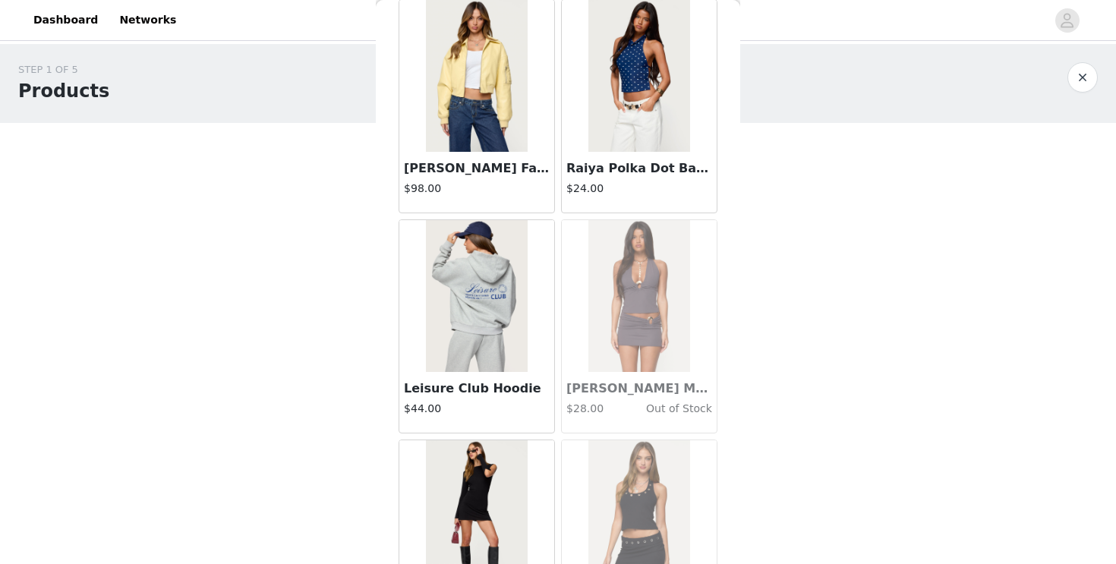
scroll to position [50202, 0]
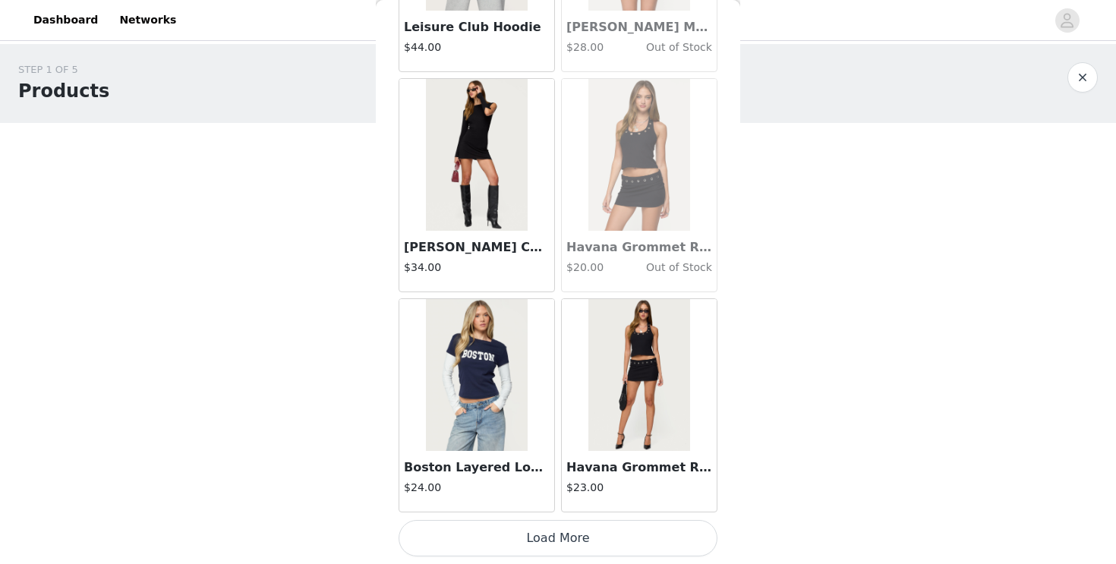
click at [568, 542] on button "Load More" at bounding box center [558, 538] width 319 height 36
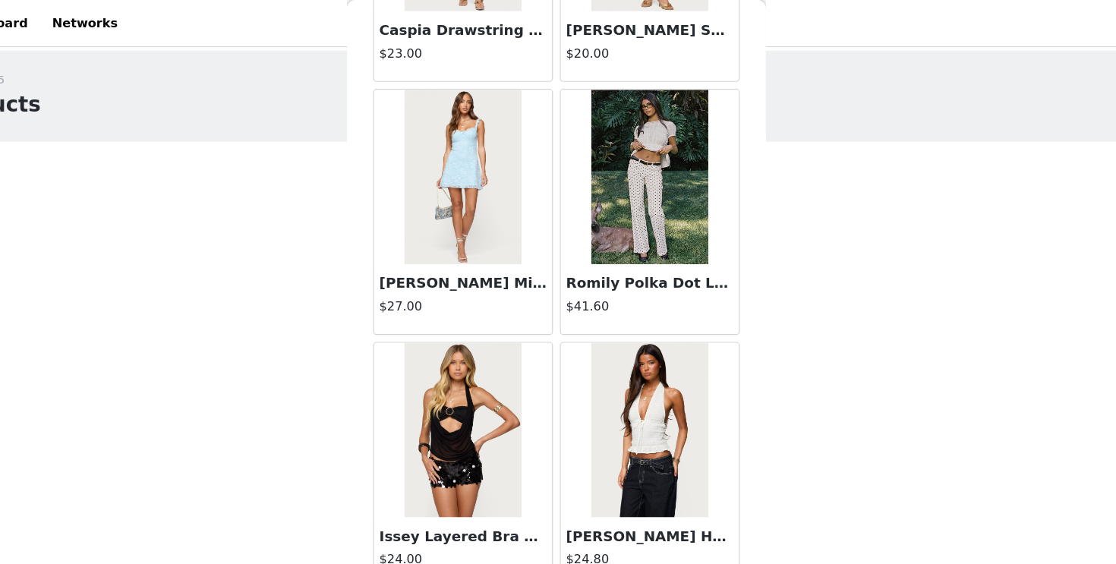
scroll to position [7391, 0]
